Goal: Task Accomplishment & Management: Use online tool/utility

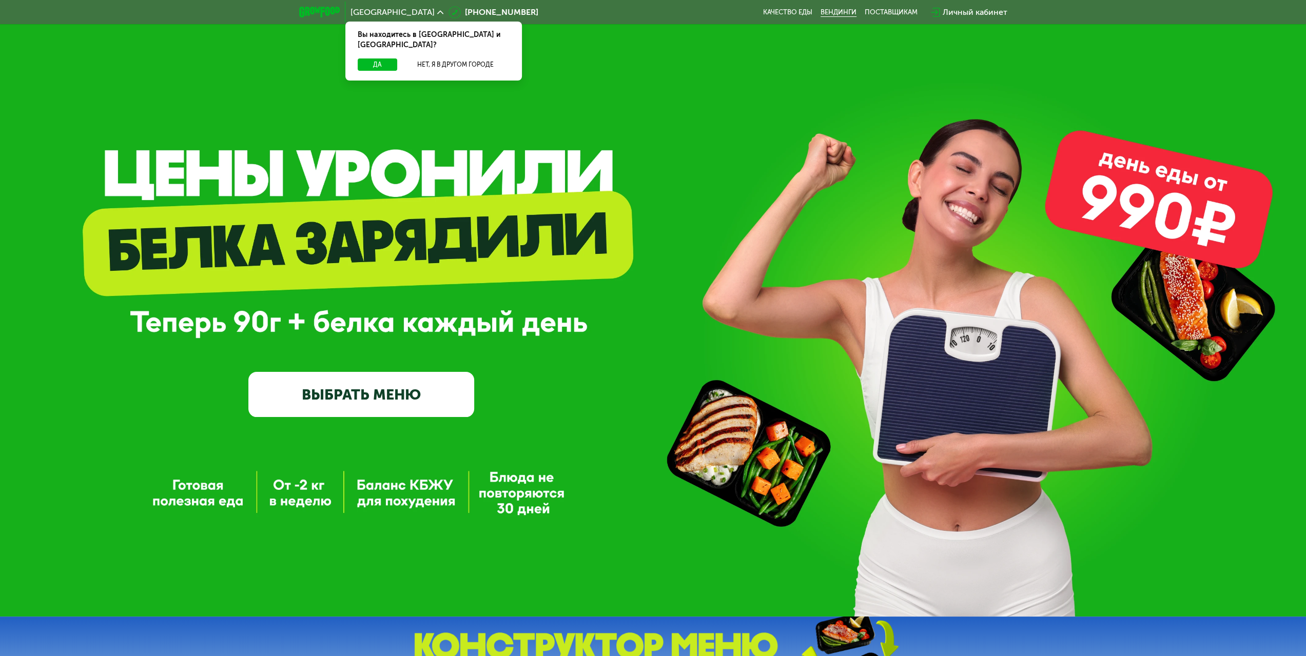
click at [824, 9] on link "Вендинги" at bounding box center [839, 12] width 36 height 8
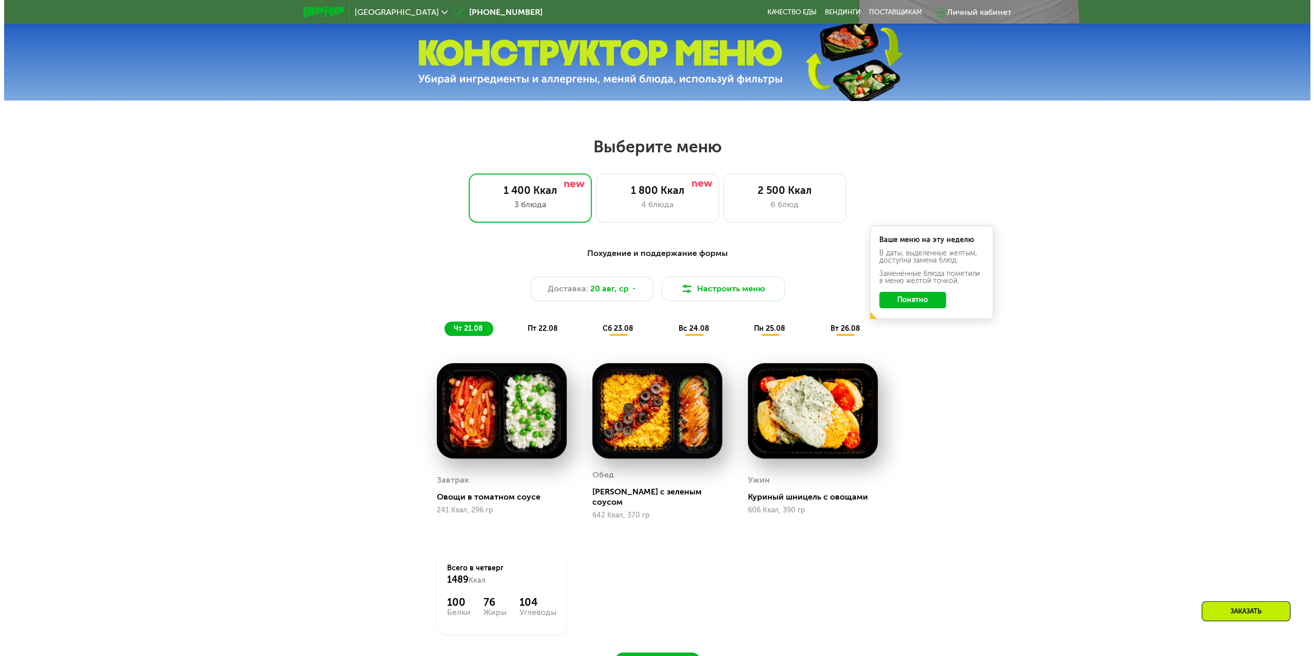
scroll to position [616, 0]
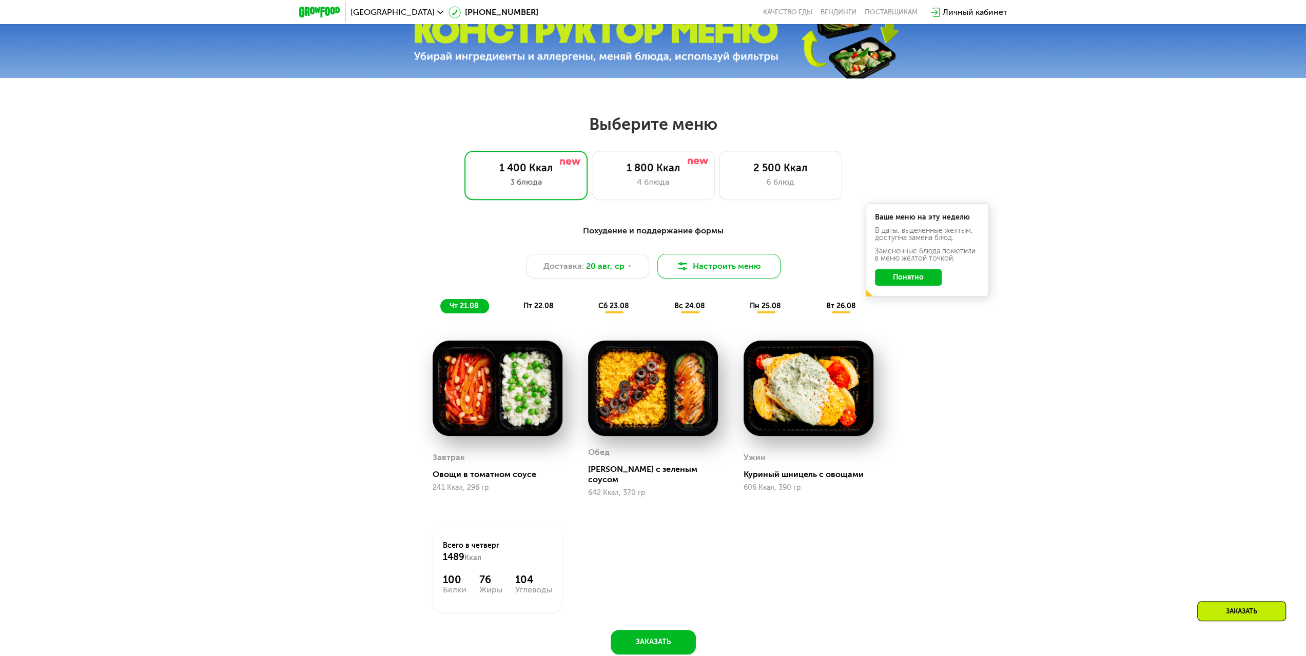
click at [750, 260] on button "Настроить меню" at bounding box center [718, 266] width 123 height 25
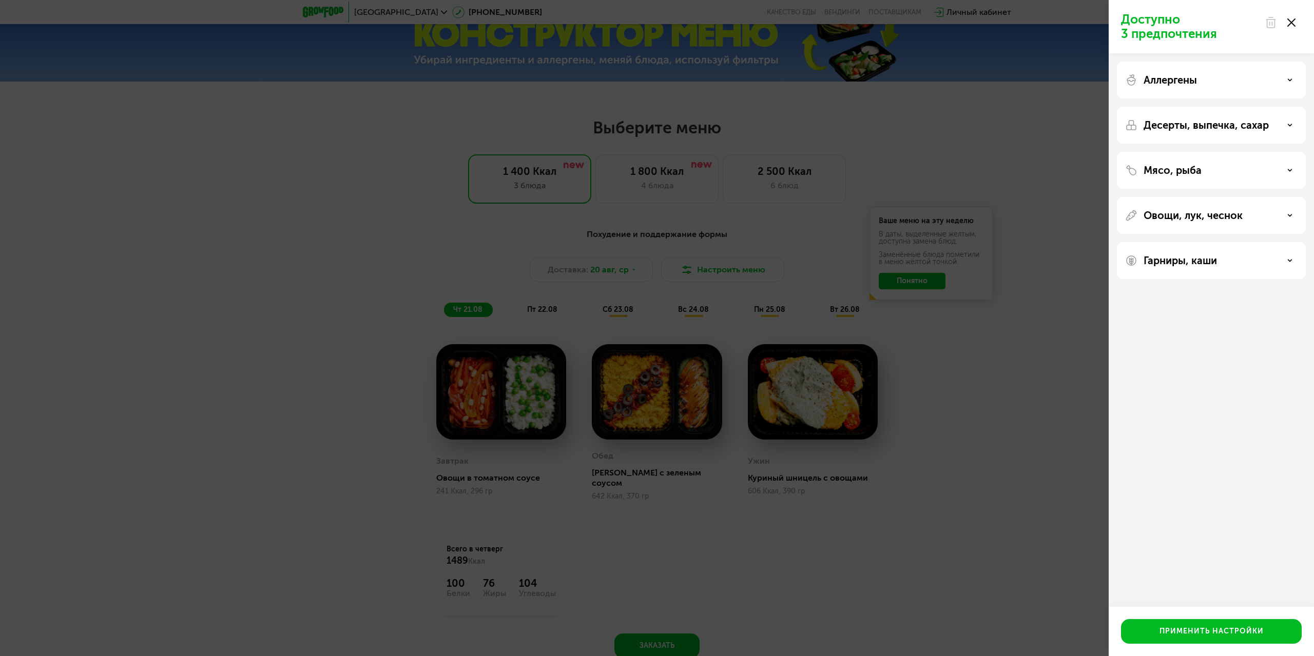
click at [1236, 79] on div "Аллергены" at bounding box center [1211, 80] width 172 height 12
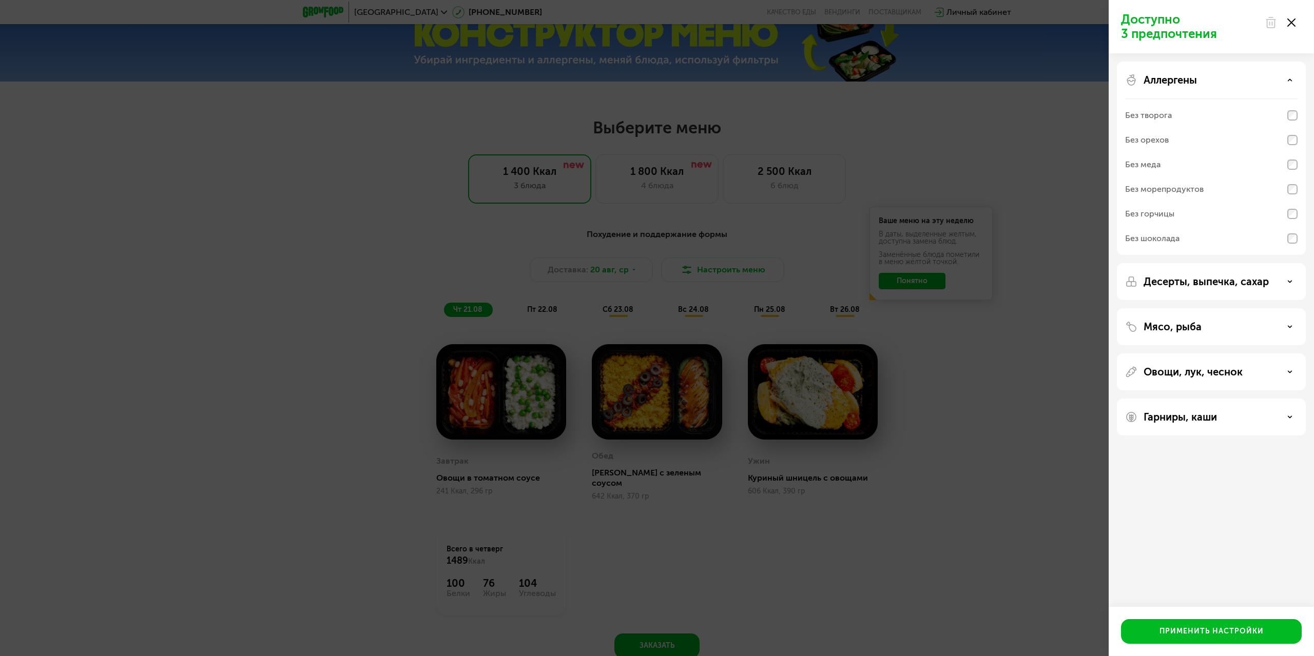
drag, startPoint x: 1236, startPoint y: 79, endPoint x: 1233, endPoint y: 89, distance: 10.9
click at [1236, 79] on div "Аллергены" at bounding box center [1211, 80] width 172 height 12
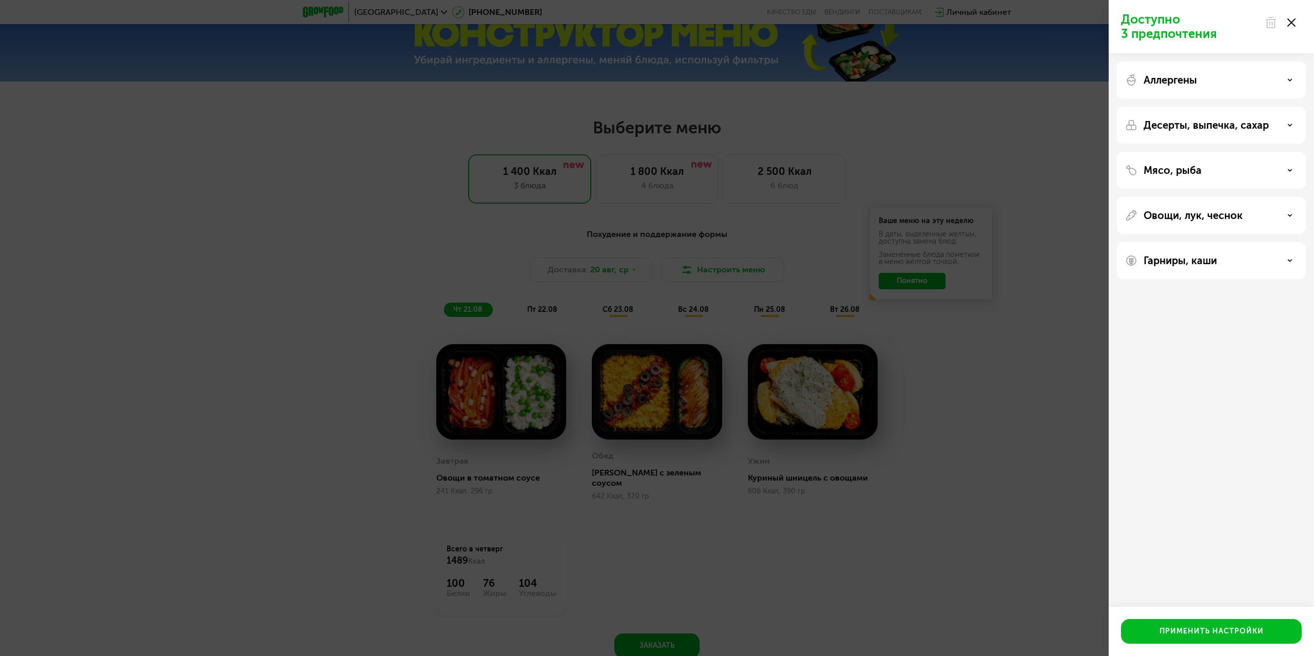
click at [1220, 152] on div "Десерты, выпечка, сахар" at bounding box center [1211, 170] width 189 height 37
click at [1223, 152] on div "Десерты, выпечка, сахар" at bounding box center [1211, 170] width 189 height 37
drag, startPoint x: 1225, startPoint y: 128, endPoint x: 1226, endPoint y: 123, distance: 5.2
click at [1225, 125] on p "Десерты, выпечка, сахар" at bounding box center [1205, 125] width 125 height 12
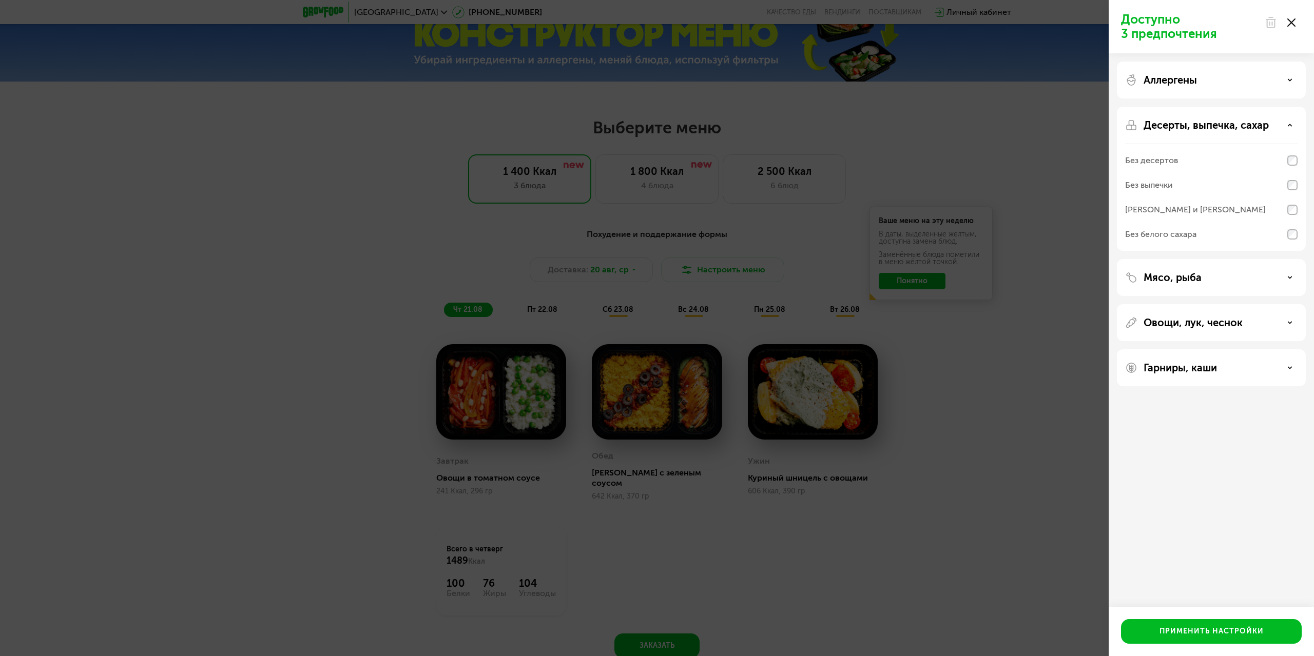
click at [1228, 259] on div "Десерты, выпечка, сахар Без десертов Без выпечки Без сэндвичей и круассанов Без…" at bounding box center [1211, 277] width 189 height 37
click at [1173, 304] on div "Мясо, рыба" at bounding box center [1211, 322] width 189 height 37
drag, startPoint x: 1174, startPoint y: 271, endPoint x: 1217, endPoint y: 277, distance: 43.0
click at [1179, 304] on div "Мясо, рыба" at bounding box center [1211, 322] width 189 height 37
click at [1217, 277] on div "Мясо, рыба" at bounding box center [1211, 277] width 172 height 12
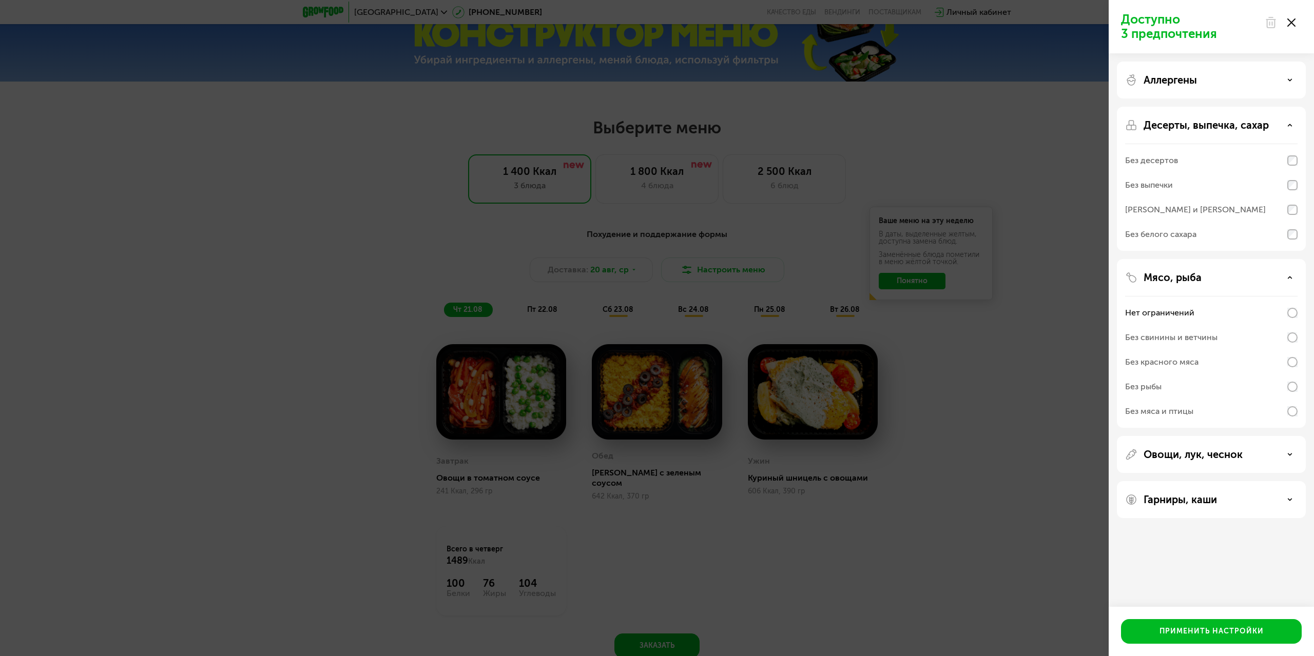
click at [1207, 449] on p "Овощи, лук, чеснок" at bounding box center [1192, 455] width 99 height 12
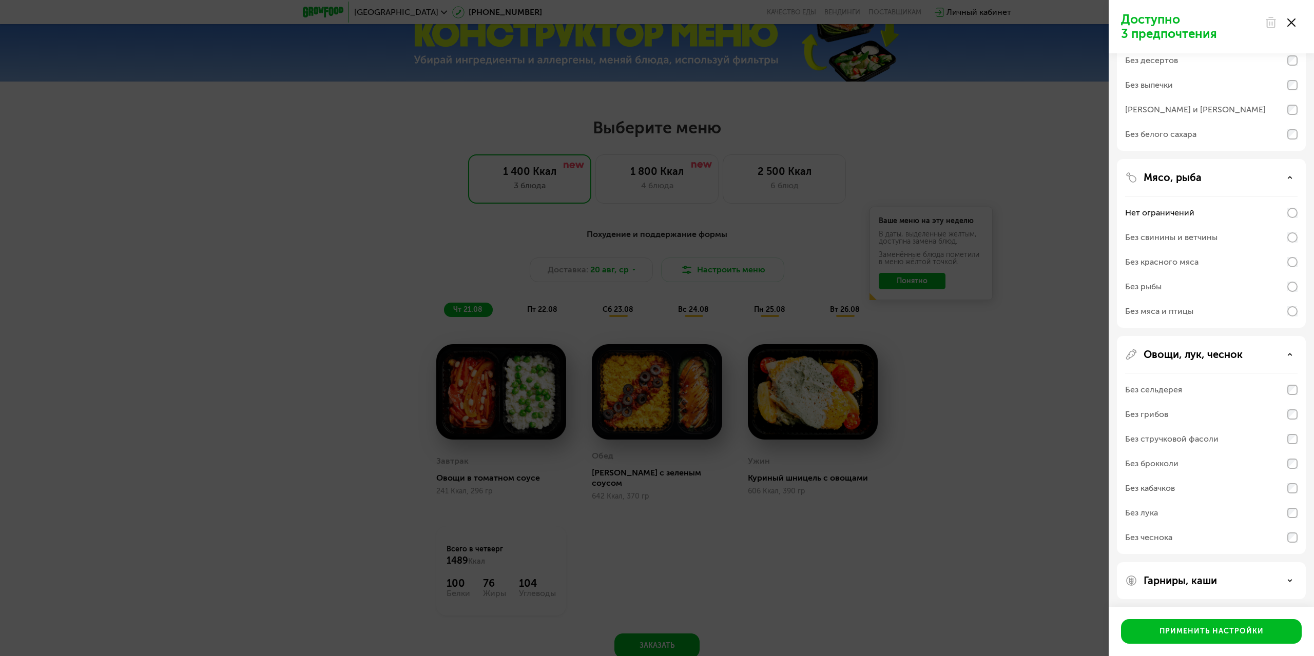
scroll to position [102, 0]
click at [1209, 574] on p "Гарниры, каши" at bounding box center [1179, 579] width 73 height 12
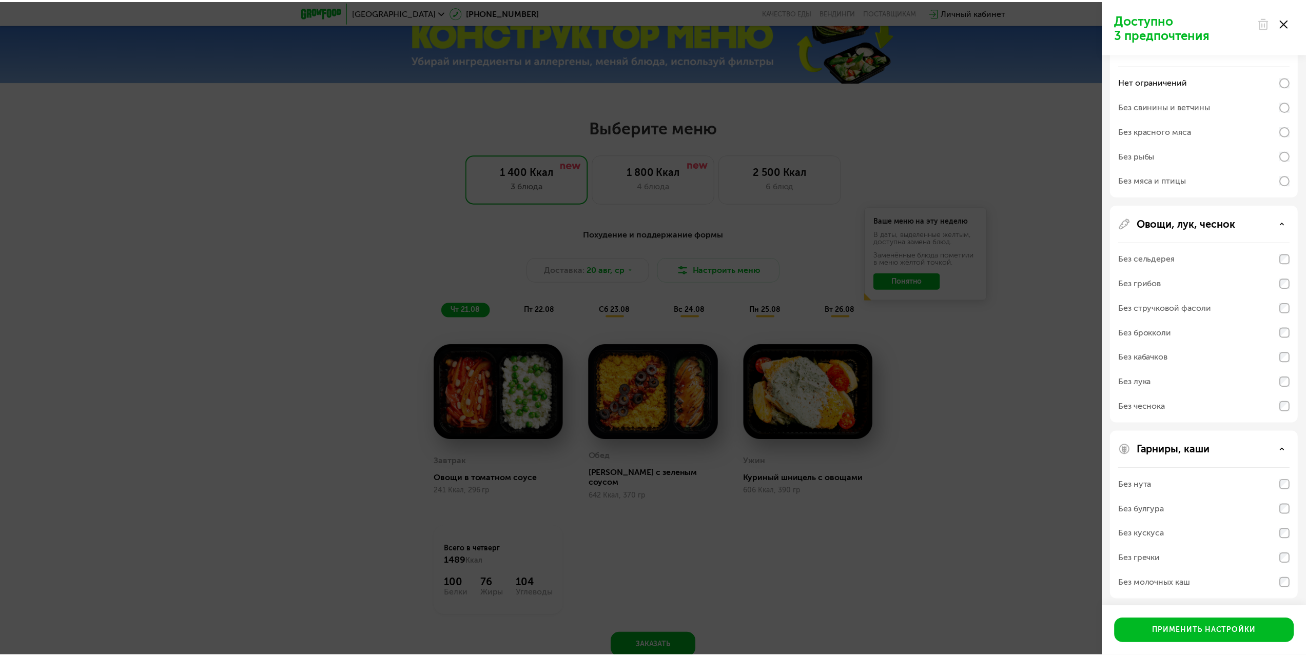
scroll to position [234, 0]
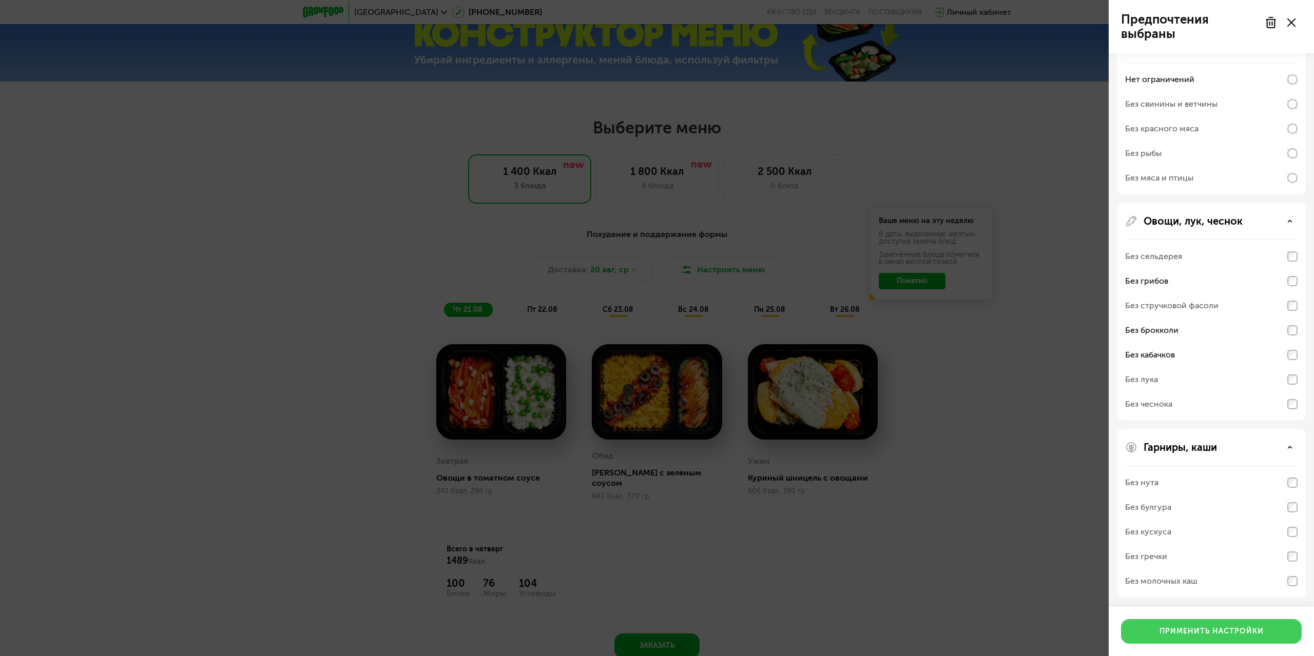
click at [1246, 627] on div "Применить настройки" at bounding box center [1211, 632] width 104 height 10
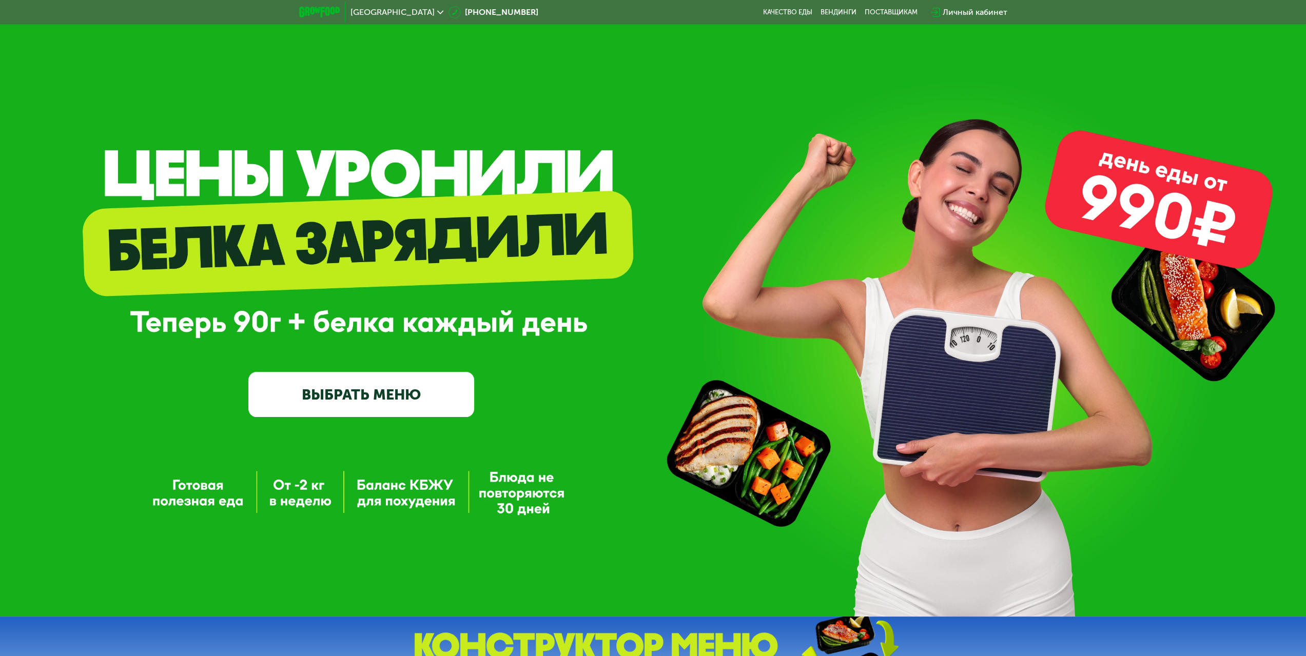
scroll to position [0, 0]
